Goal: Task Accomplishment & Management: Complete application form

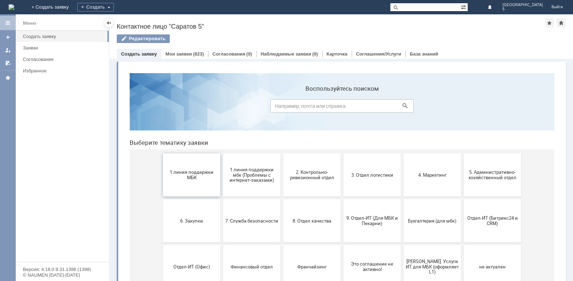
click at [179, 180] on span "1 линия поддержки МБК" at bounding box center [191, 175] width 53 height 11
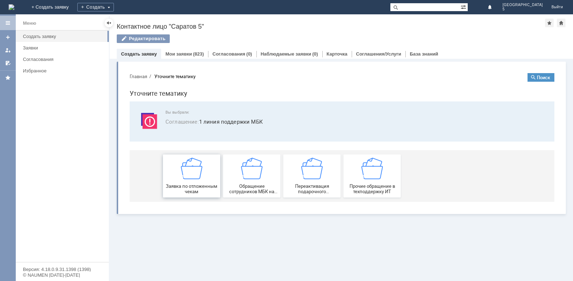
click at [185, 182] on div "Заявка по отложенным чекам" at bounding box center [191, 176] width 53 height 37
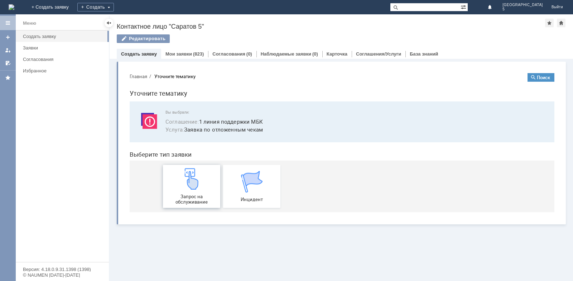
click at [187, 183] on img at bounding box center [192, 179] width 22 height 22
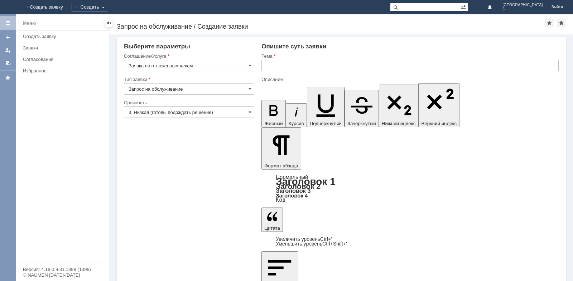
click at [301, 66] on input "text" at bounding box center [410, 65] width 297 height 11
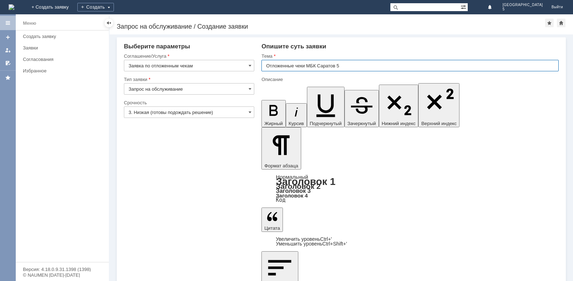
type input "Отложенные чеки МБК Саратов 5"
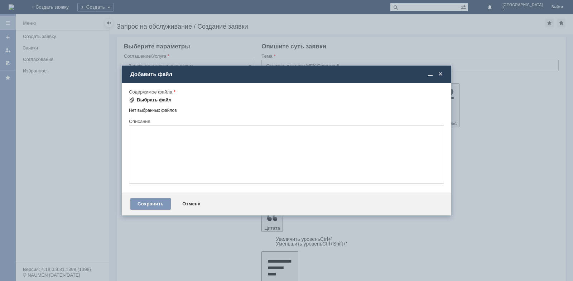
click at [144, 99] on div "Выбрать файл" at bounding box center [154, 100] width 35 height 6
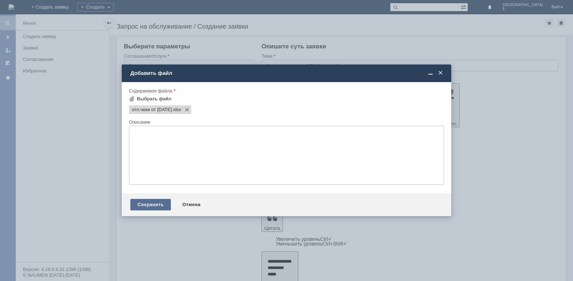
click at [138, 202] on div "Сохранить" at bounding box center [150, 204] width 41 height 11
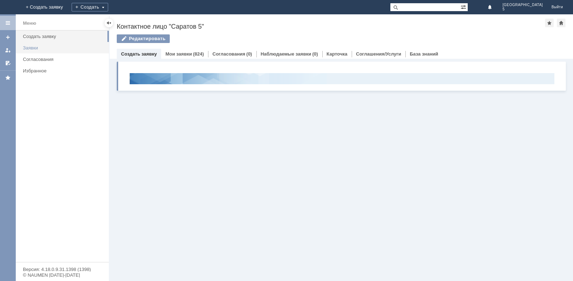
click at [44, 49] on div "Заявки" at bounding box center [64, 47] width 82 height 5
